Goal: Find specific page/section: Find specific page/section

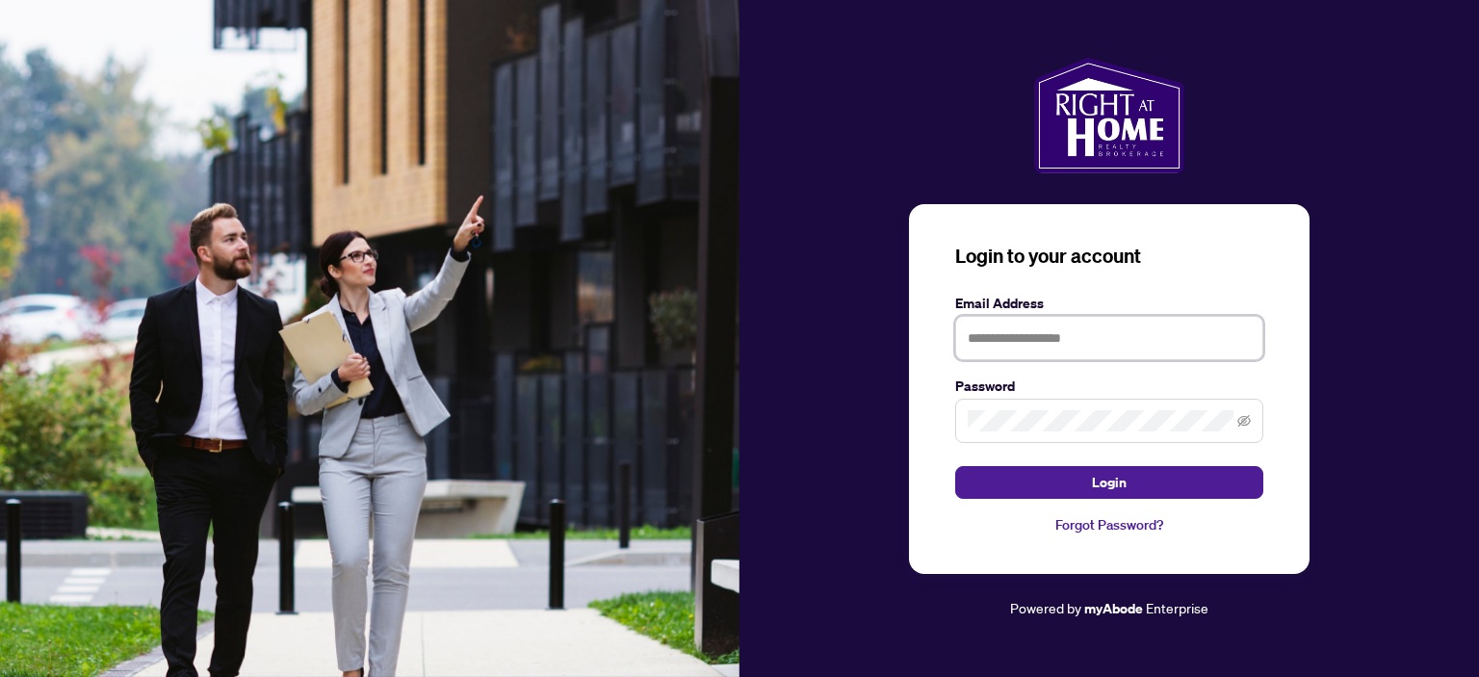
click at [1067, 331] on input "text" at bounding box center [1109, 338] width 308 height 44
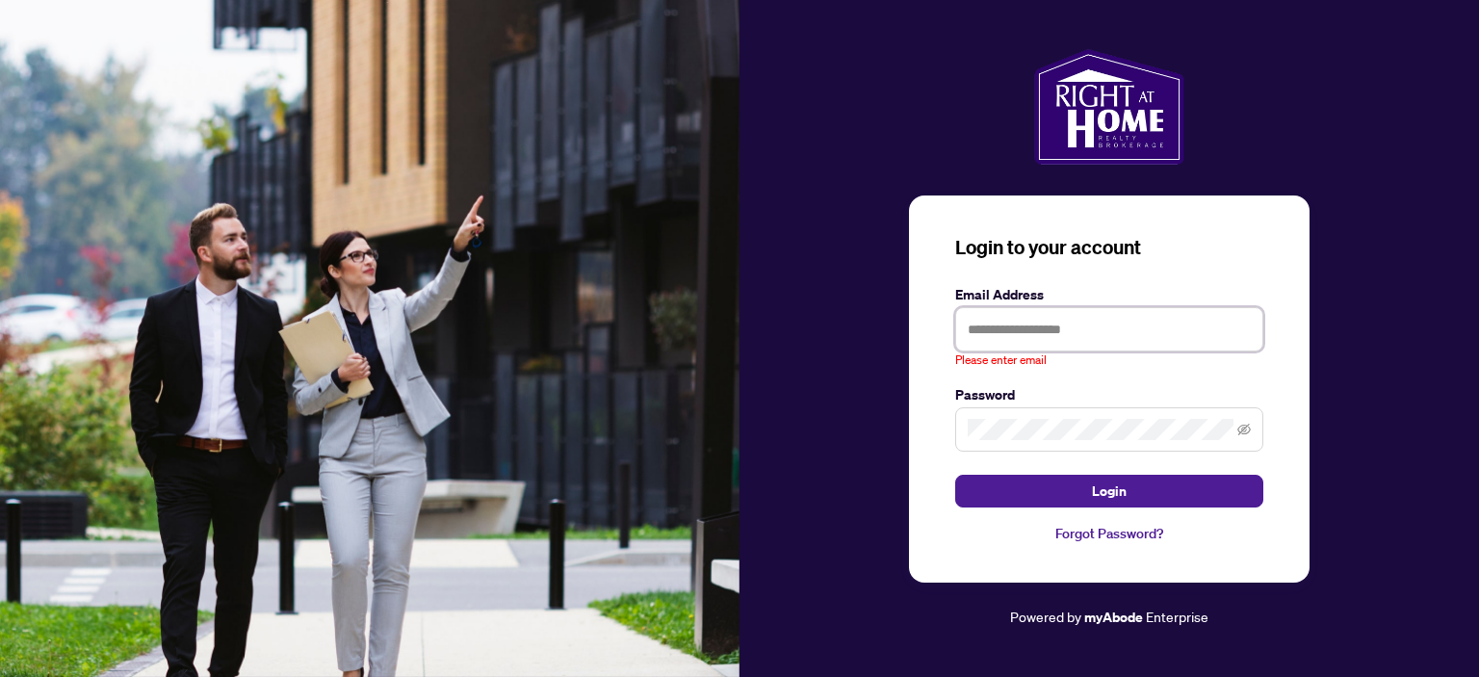
click at [1047, 339] on input "text" at bounding box center [1109, 329] width 308 height 44
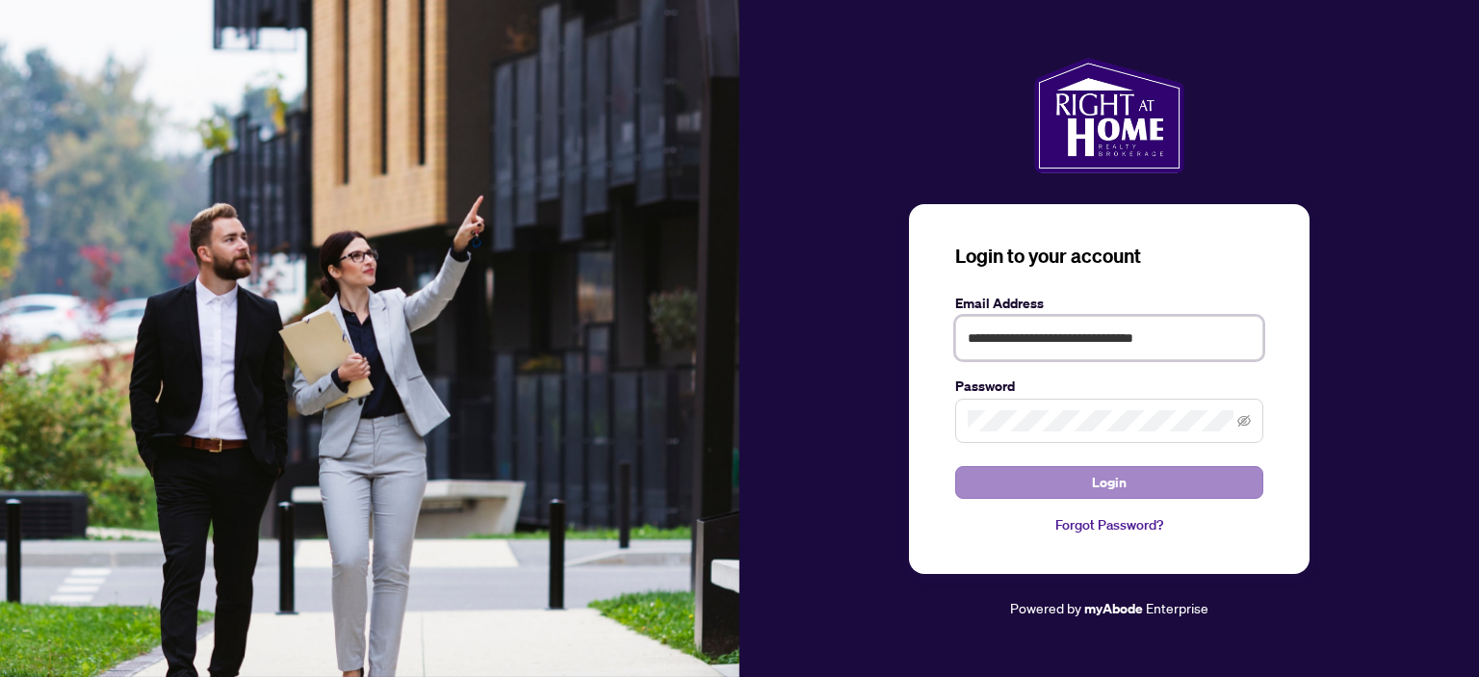
type input "**********"
click at [1131, 489] on button "Login" at bounding box center [1109, 482] width 308 height 33
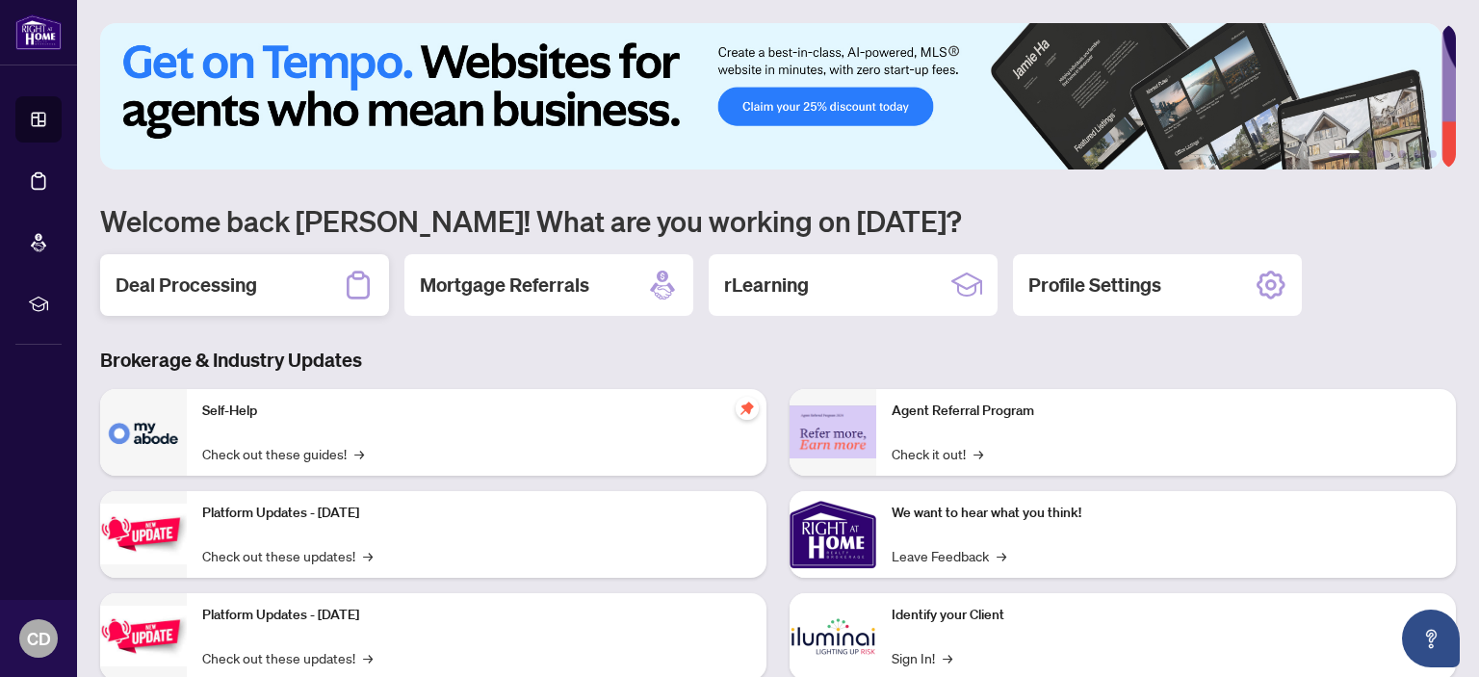
click at [189, 280] on h2 "Deal Processing" at bounding box center [187, 285] width 142 height 27
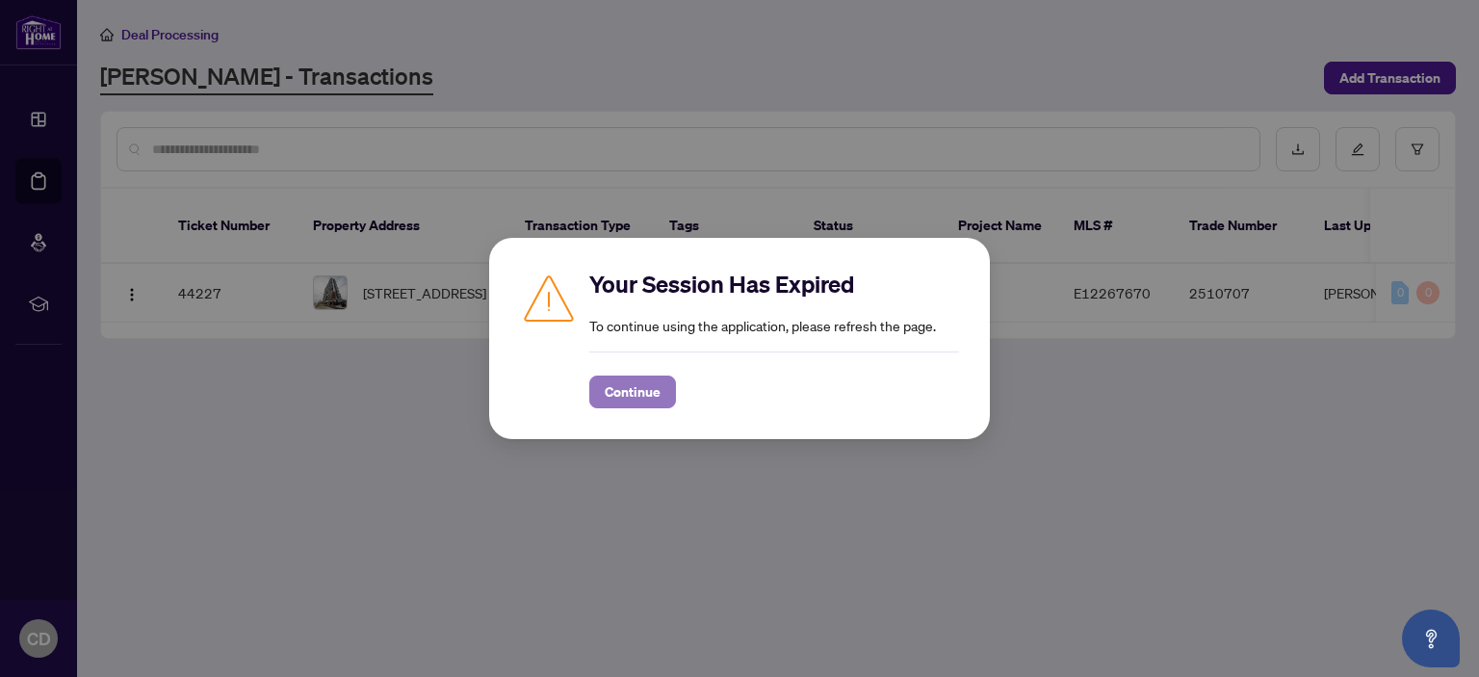
click at [642, 400] on span "Continue" at bounding box center [633, 391] width 56 height 31
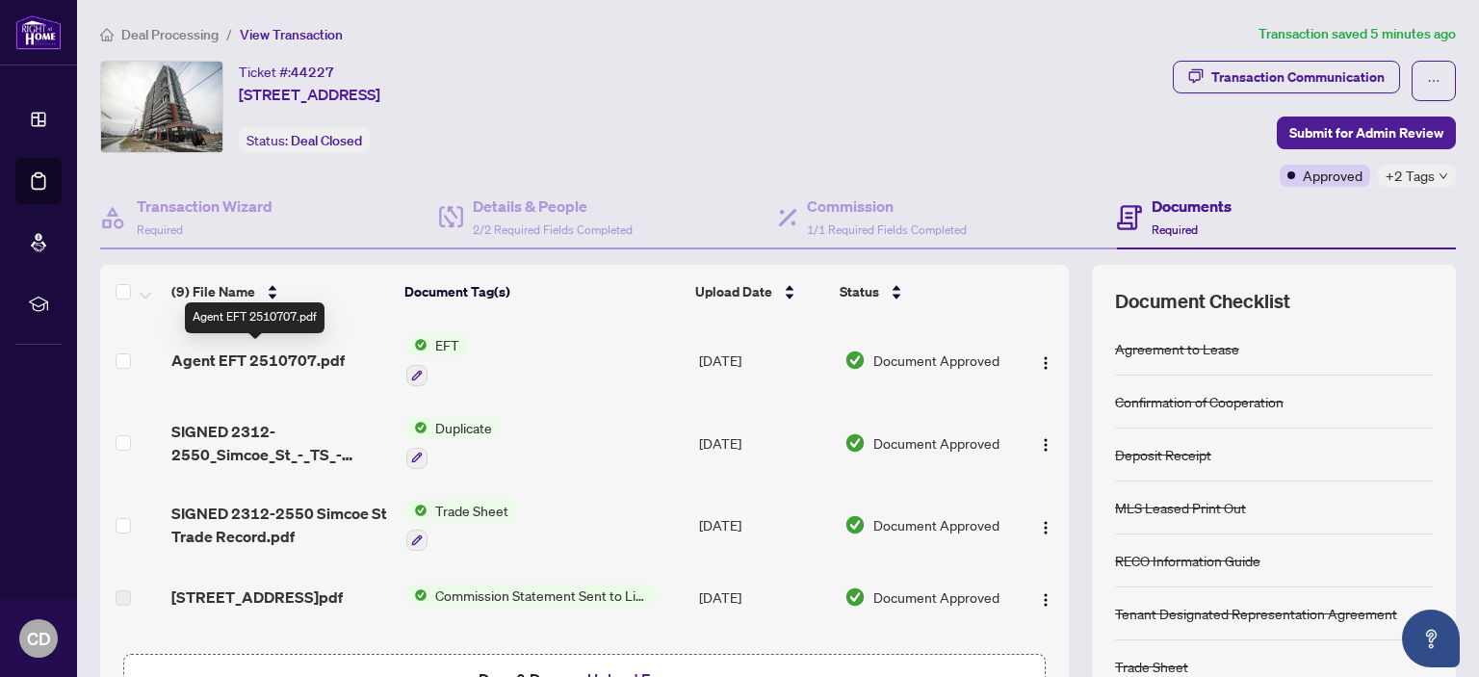
click at [220, 353] on span "Agent EFT 2510707.pdf" at bounding box center [257, 360] width 173 height 23
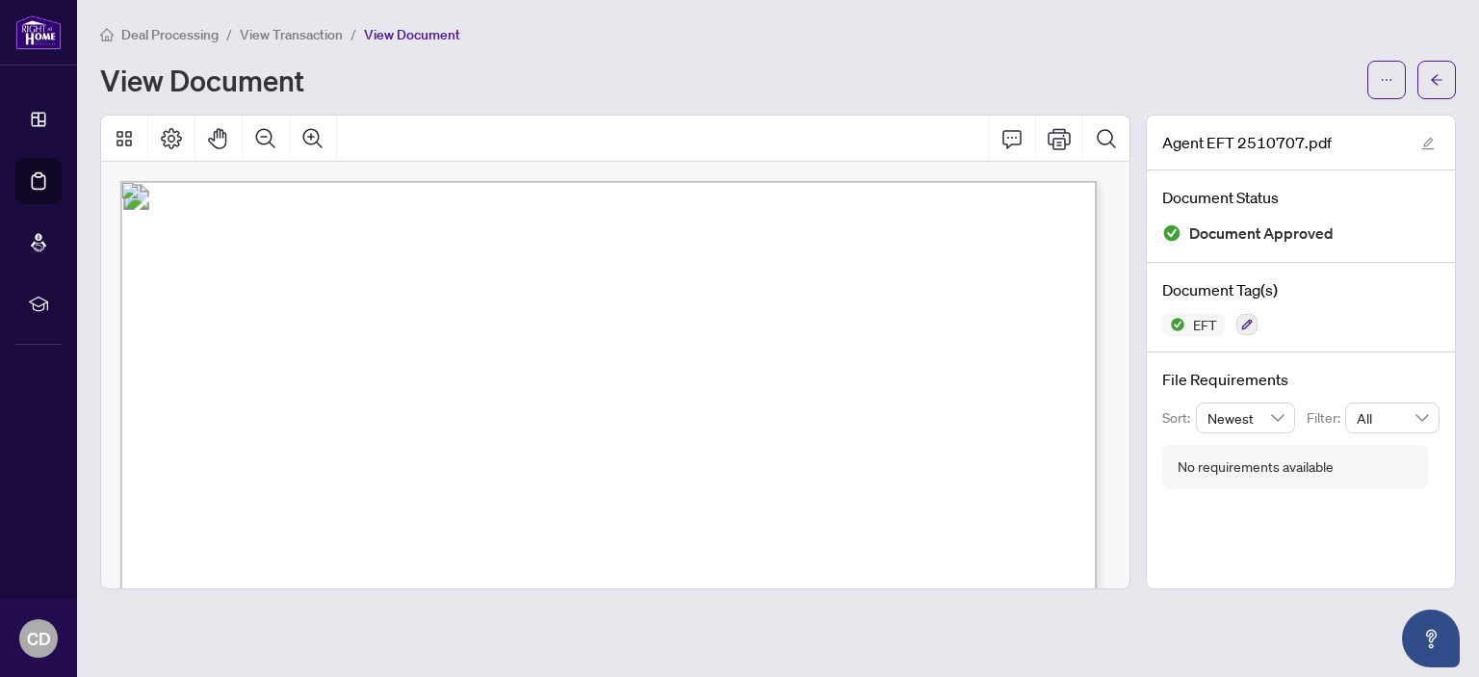
click at [430, 88] on div "View Document" at bounding box center [728, 80] width 1256 height 31
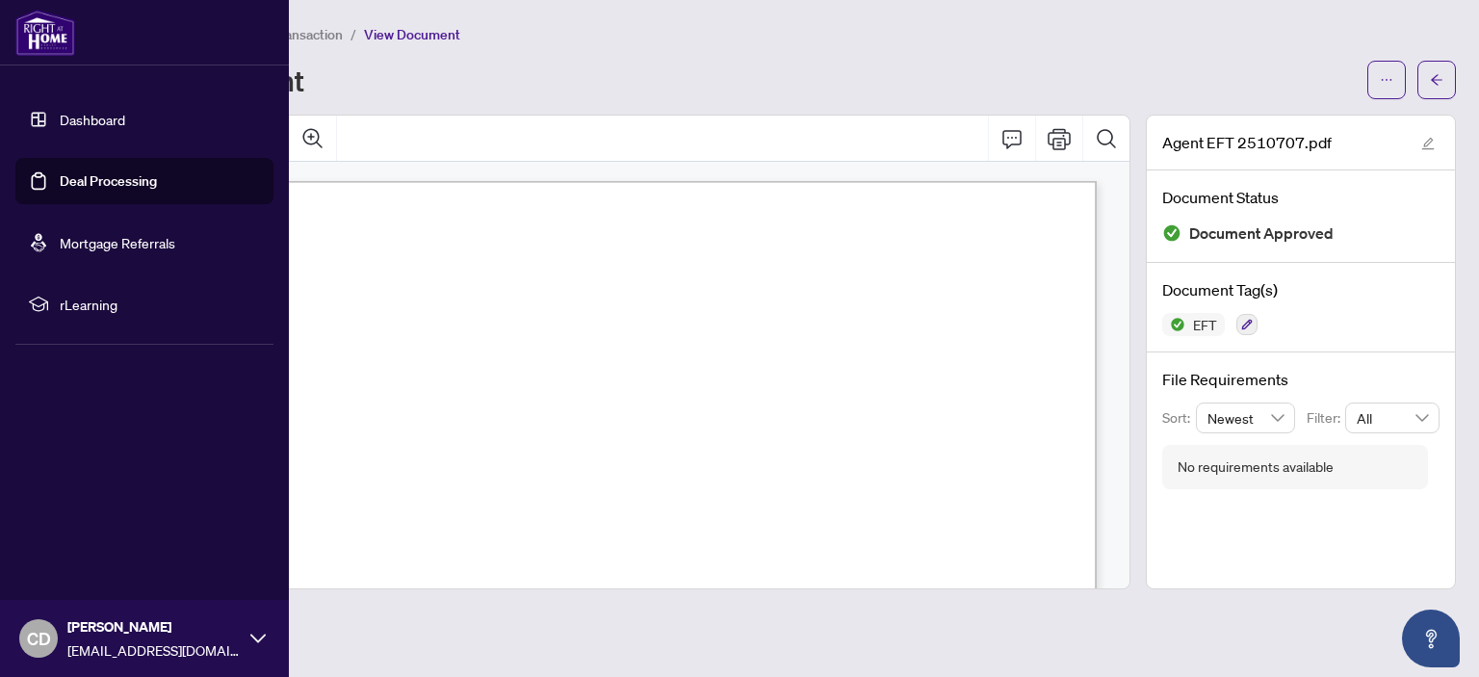
click at [50, 44] on img at bounding box center [45, 33] width 60 height 46
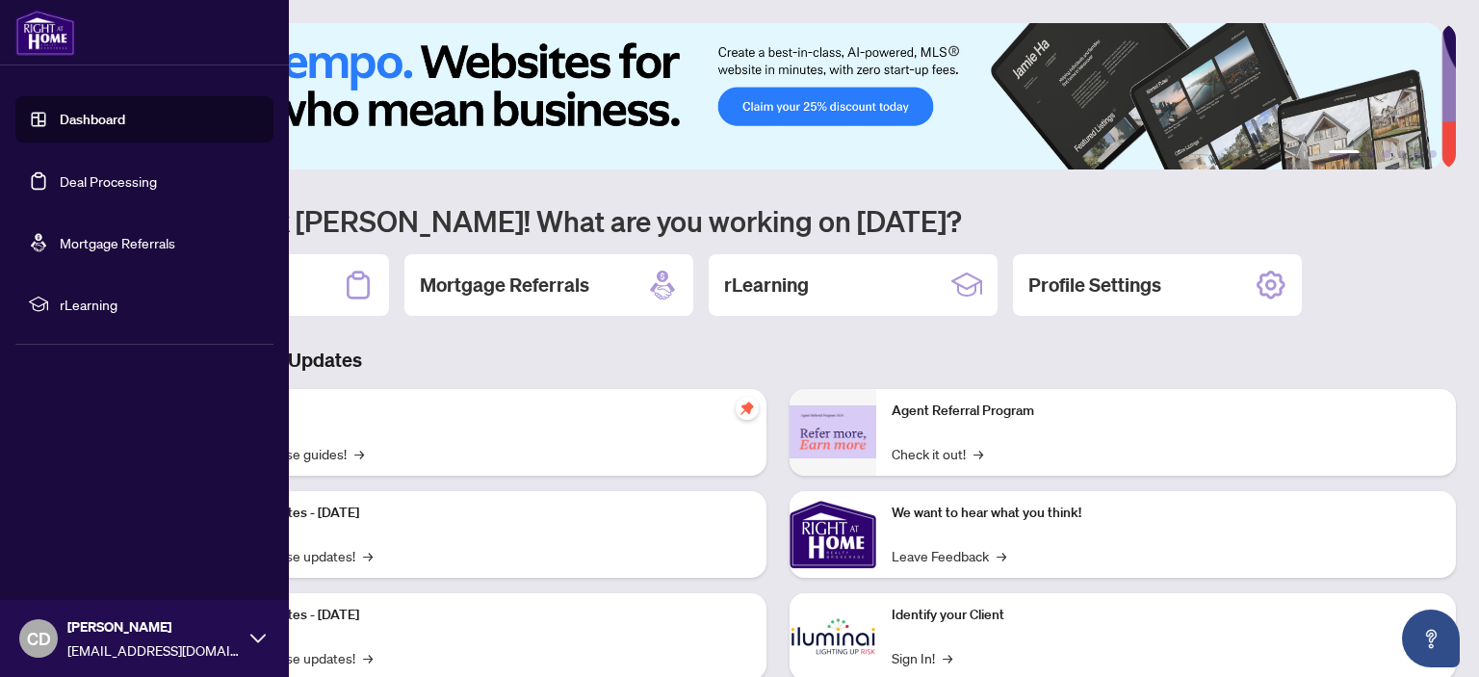
click at [250, 640] on icon at bounding box center [257, 638] width 15 height 15
click at [87, 529] on span "Logout" at bounding box center [77, 523] width 43 height 31
